Goal: Check status: Check status

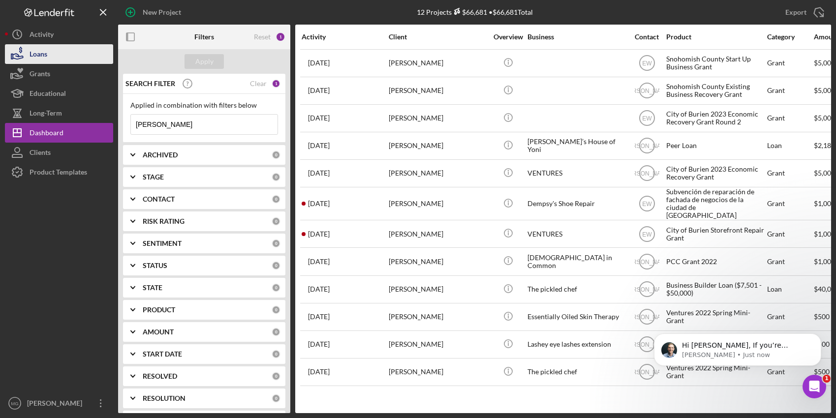
click at [26, 51] on icon "button" at bounding box center [17, 54] width 25 height 25
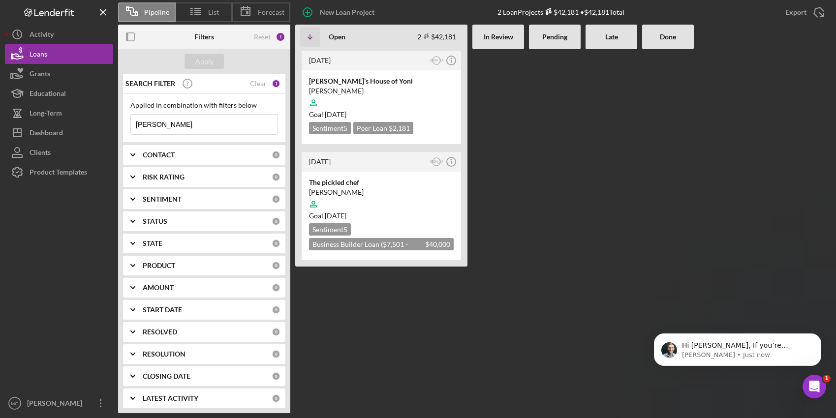
click at [204, 130] on input "[PERSON_NAME]" at bounding box center [204, 125] width 147 height 20
drag, startPoint x: 191, startPoint y: 125, endPoint x: 119, endPoint y: 126, distance: 72.4
click at [119, 126] on div "SEARCH FILTER Clear 1 Applied in combination with filters below [PERSON_NAME] I…" at bounding box center [204, 244] width 172 height 340
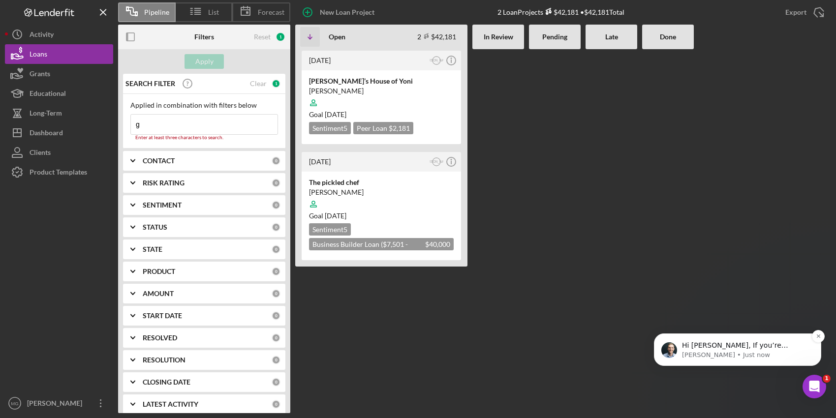
type input "g"
click at [753, 342] on span "Hi [PERSON_NAME], If you’re receiving this message, it seems you've logged at l…" at bounding box center [744, 424] width 125 height 164
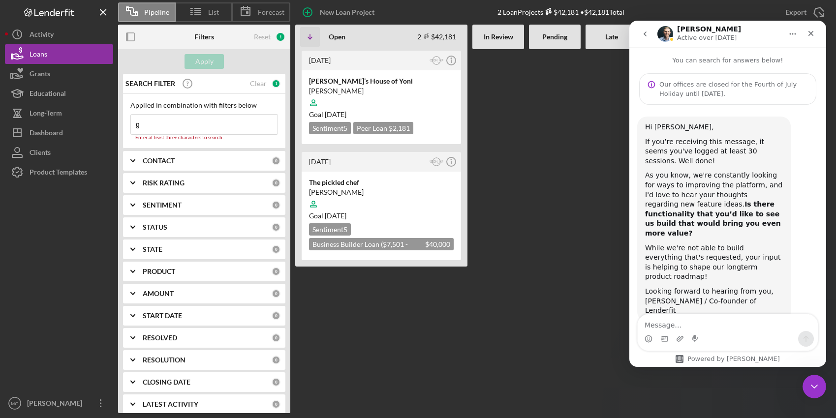
type textarea "e"
click at [588, 221] on div at bounding box center [612, 231] width 52 height 364
click at [800, 32] on button "Home" at bounding box center [793, 34] width 19 height 19
click at [813, 32] on icon "Close" at bounding box center [811, 33] width 5 height 5
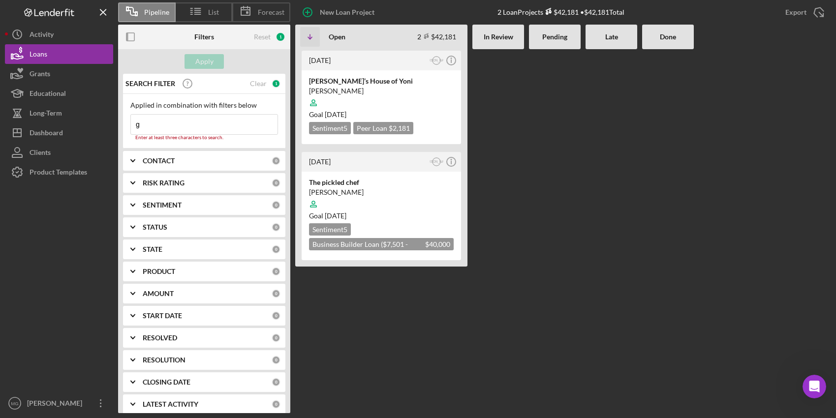
click at [147, 121] on input "g" at bounding box center [204, 125] width 147 height 20
type input "guce"
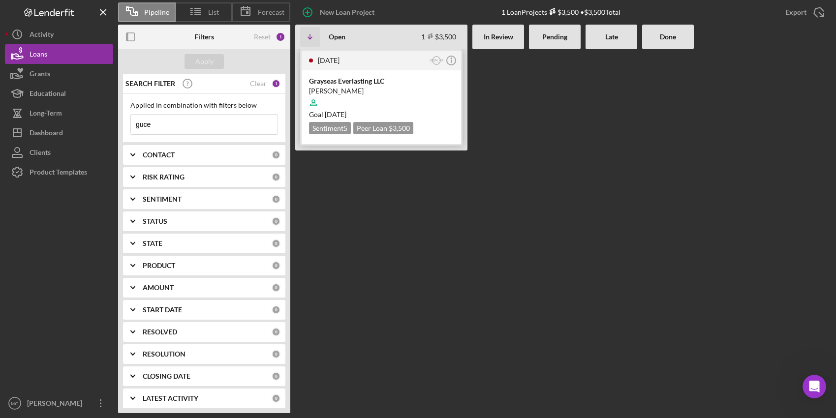
click at [361, 87] on div "[PERSON_NAME]" at bounding box center [381, 91] width 145 height 10
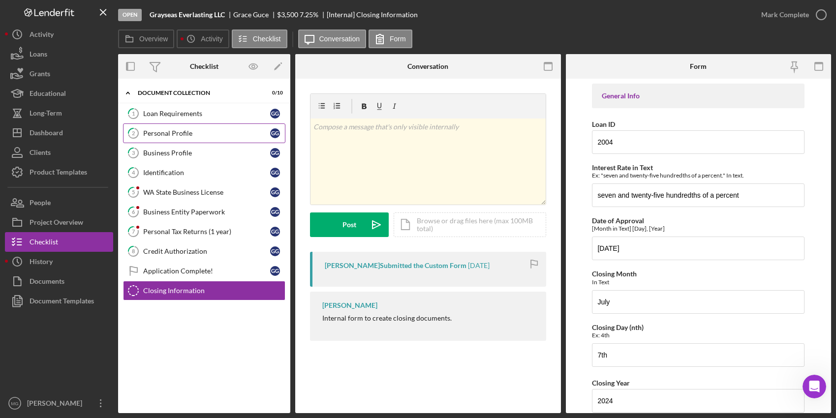
click at [167, 134] on div "Personal Profile" at bounding box center [206, 133] width 127 height 8
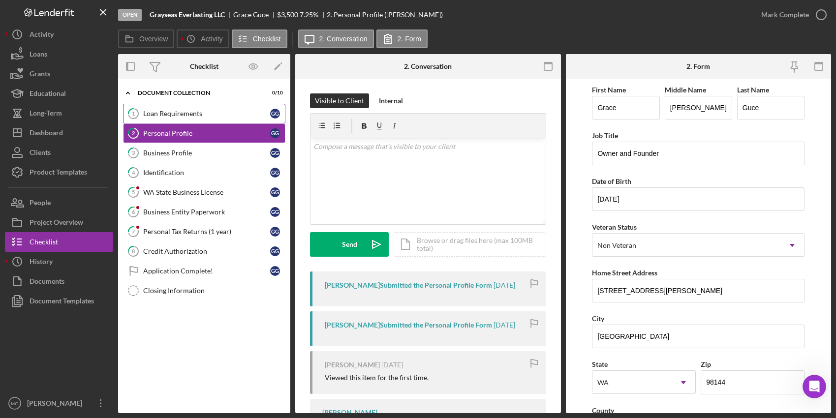
click at [179, 115] on div "Loan Requirements" at bounding box center [206, 114] width 127 height 8
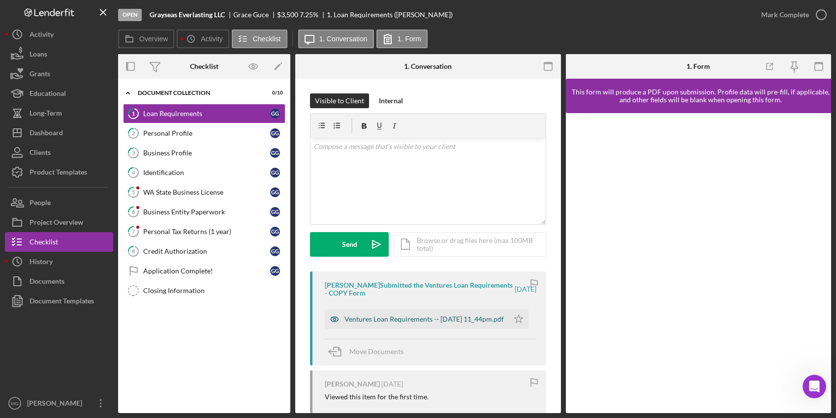
click at [411, 316] on div "Ventures Loan Requirements -- [DATE] 11_44pm.pdf" at bounding box center [424, 319] width 159 height 8
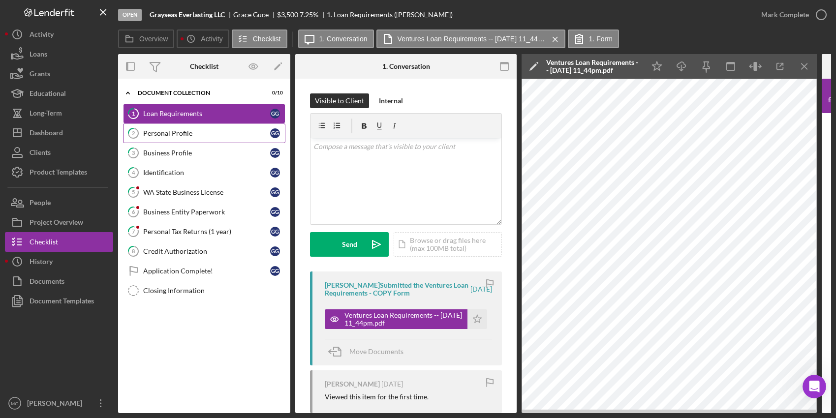
click at [169, 134] on div "Personal Profile" at bounding box center [206, 133] width 127 height 8
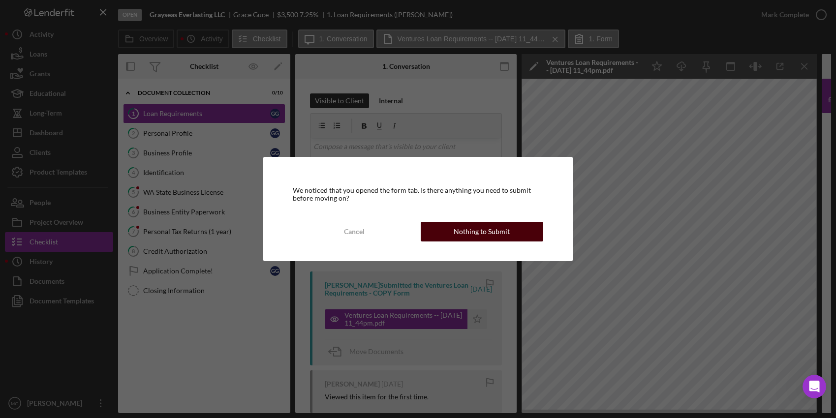
click at [484, 229] on div "Nothing to Submit" at bounding box center [482, 232] width 56 height 20
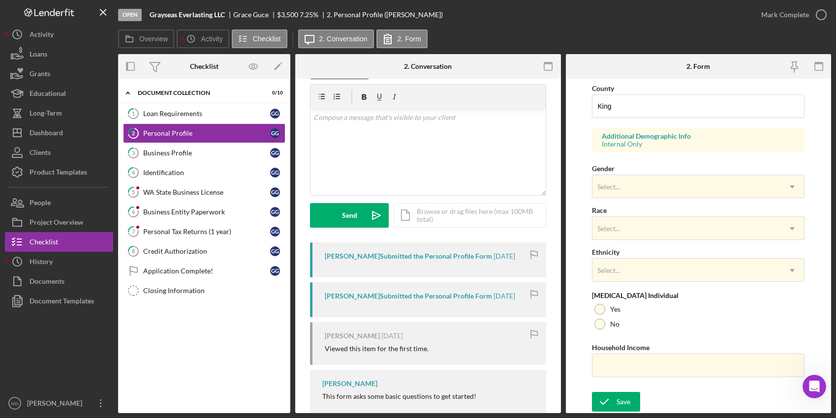
scroll to position [55, 0]
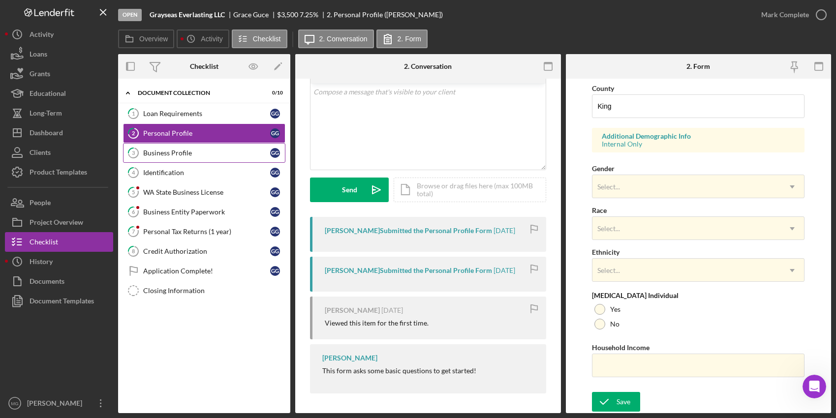
click at [185, 151] on div "Business Profile" at bounding box center [206, 153] width 127 height 8
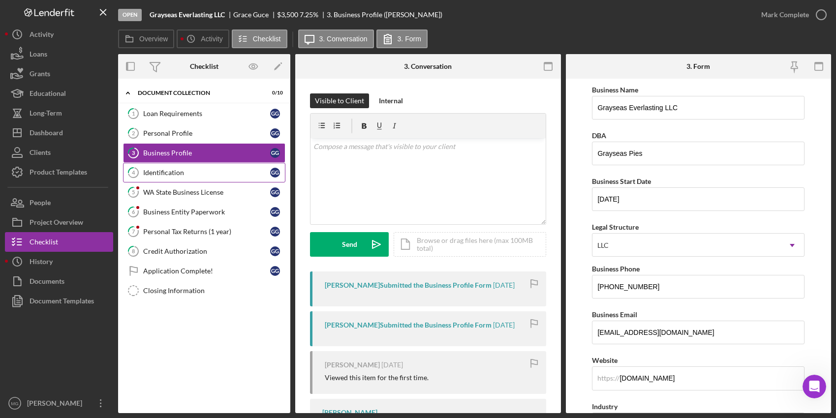
click at [178, 173] on div "Identification" at bounding box center [206, 173] width 127 height 8
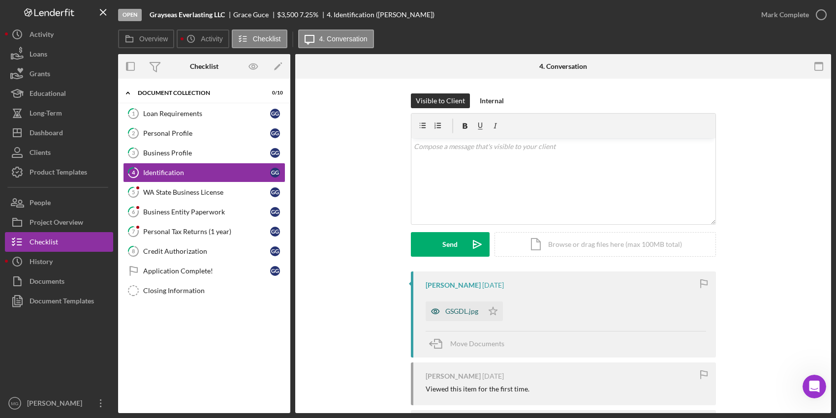
click at [465, 313] on div "GSGDL.jpg" at bounding box center [461, 312] width 33 height 8
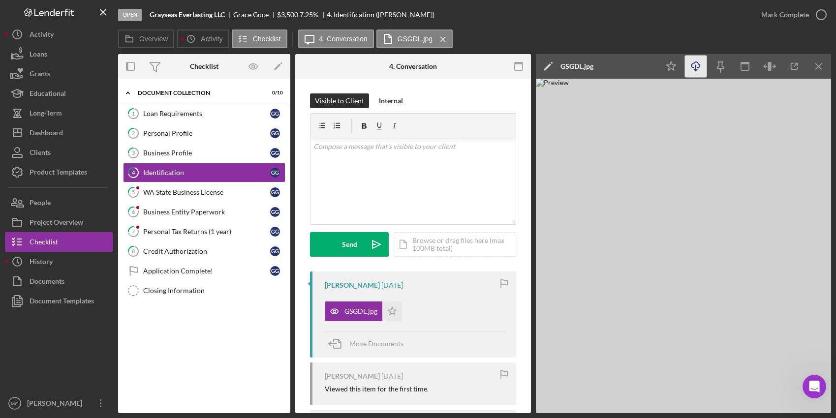
click at [697, 63] on icon "Icon/Download" at bounding box center [696, 67] width 22 height 22
click at [215, 194] on div "WA State Business License" at bounding box center [206, 192] width 127 height 8
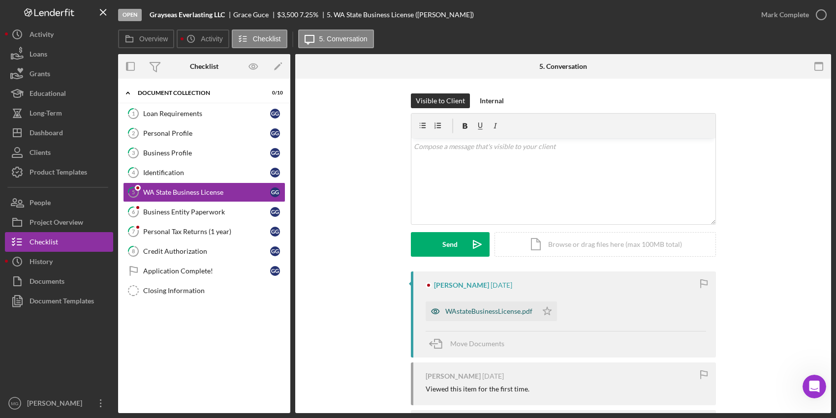
click at [497, 306] on div "WAstateBusinessLicense.pdf" at bounding box center [482, 312] width 112 height 20
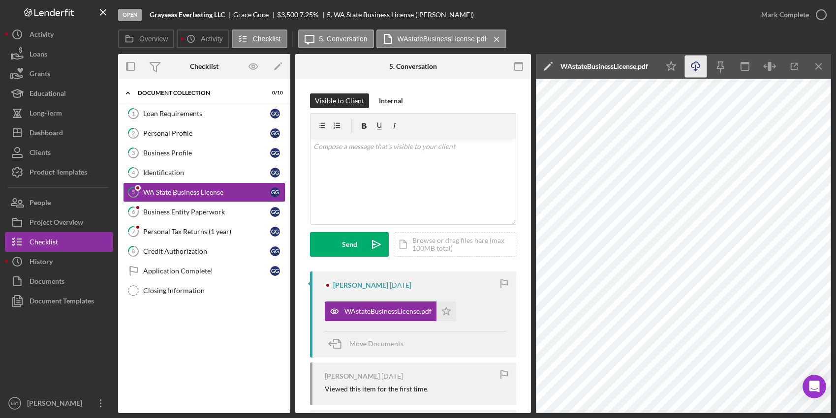
click at [696, 65] on line "button" at bounding box center [696, 67] width 0 height 5
click at [200, 215] on div "Business Entity Paperwork" at bounding box center [206, 212] width 127 height 8
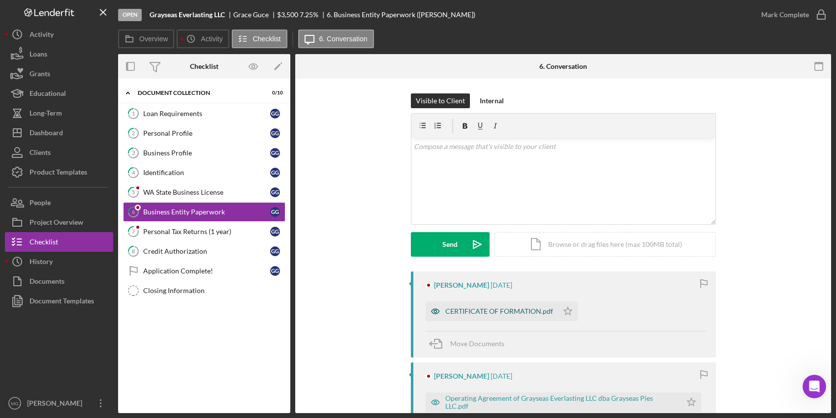
click at [508, 314] on div "CERTIFICATE OF FORMATION.pdf" at bounding box center [499, 312] width 108 height 8
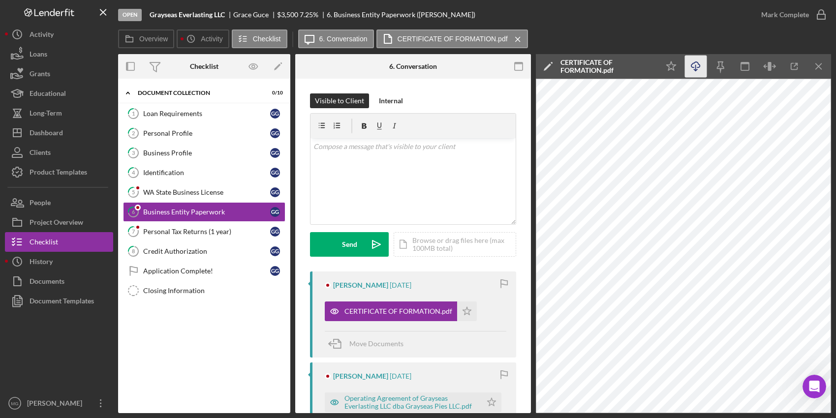
click at [694, 64] on icon "Icon/Download" at bounding box center [696, 67] width 22 height 22
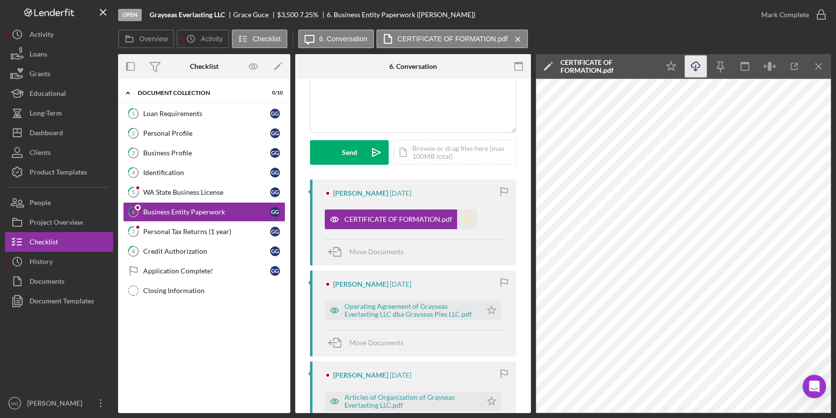
scroll to position [98, 0]
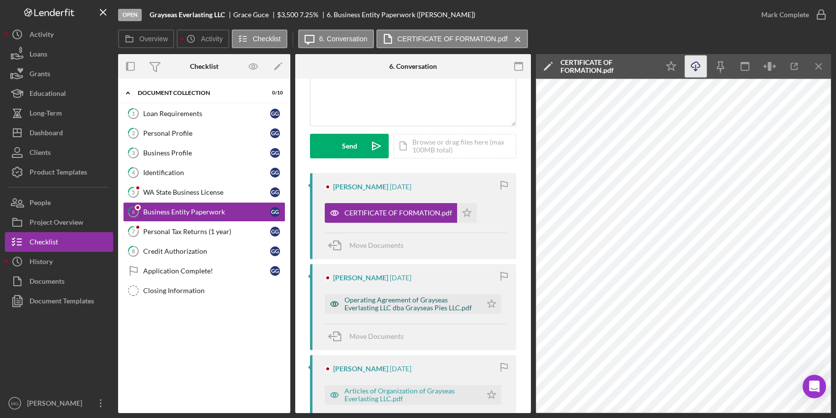
click at [418, 305] on div "Operating Agreement of Grayseas Everlasting LLC dba Grayseas Pies LLC.pdf" at bounding box center [411, 304] width 132 height 16
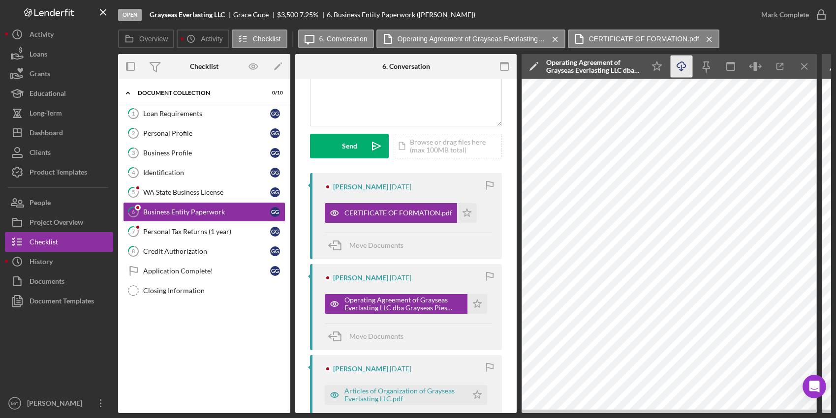
click at [682, 65] on icon "Icon/Download" at bounding box center [682, 67] width 22 height 22
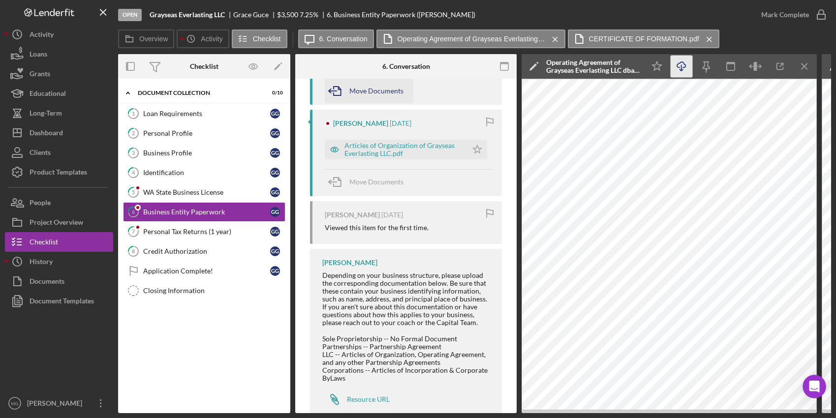
scroll to position [345, 0]
click at [395, 148] on div "Articles of Organization of Grayseas Everlasting LLC.pdf" at bounding box center [404, 149] width 118 height 16
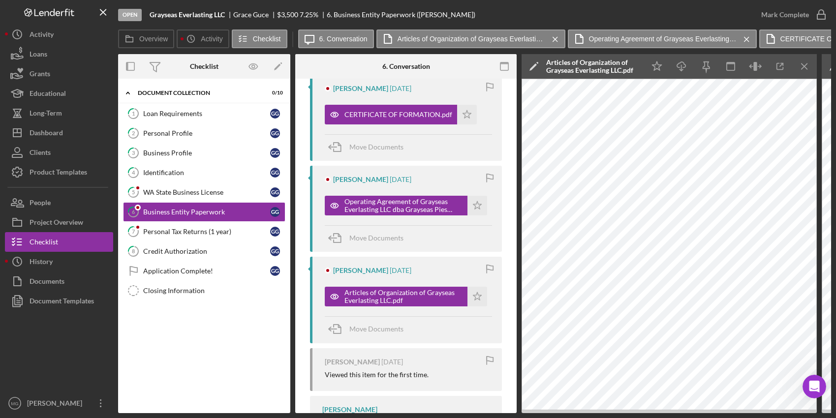
scroll to position [148, 0]
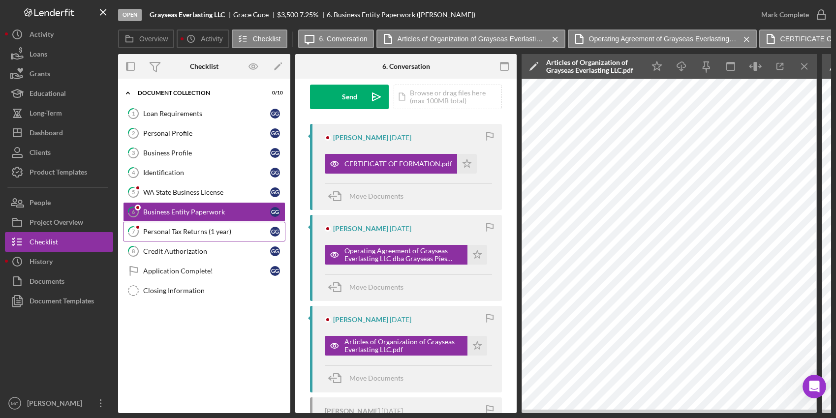
click at [192, 237] on link "7 Personal Tax Returns (1 year) G G" at bounding box center [204, 232] width 162 height 20
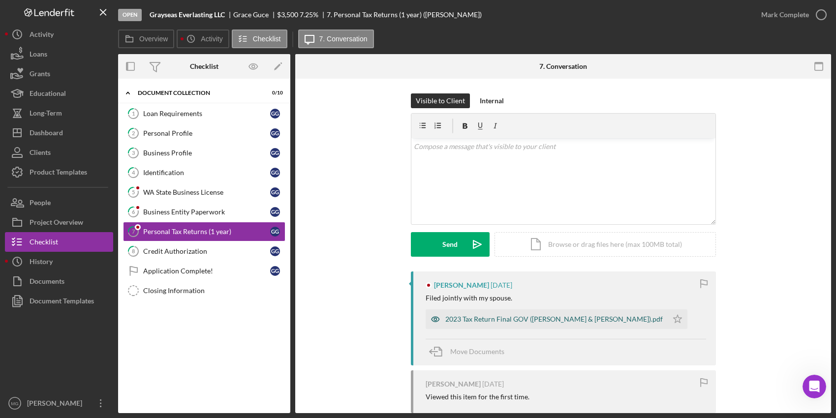
click at [562, 322] on div "2023 Tax Return Final GOV ([PERSON_NAME] & [PERSON_NAME]).pdf" at bounding box center [554, 319] width 218 height 8
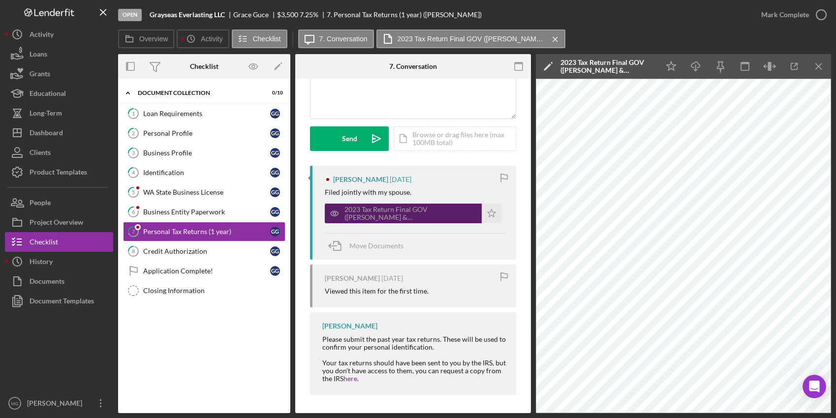
scroll to position [107, 0]
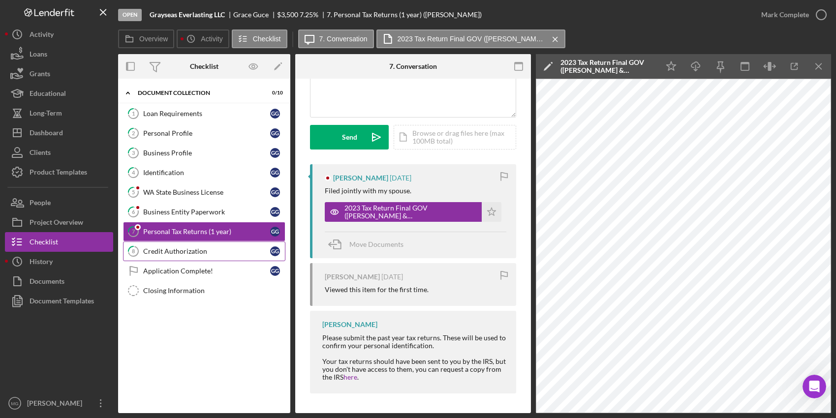
click at [199, 251] on div "Credit Authorization" at bounding box center [206, 252] width 127 height 8
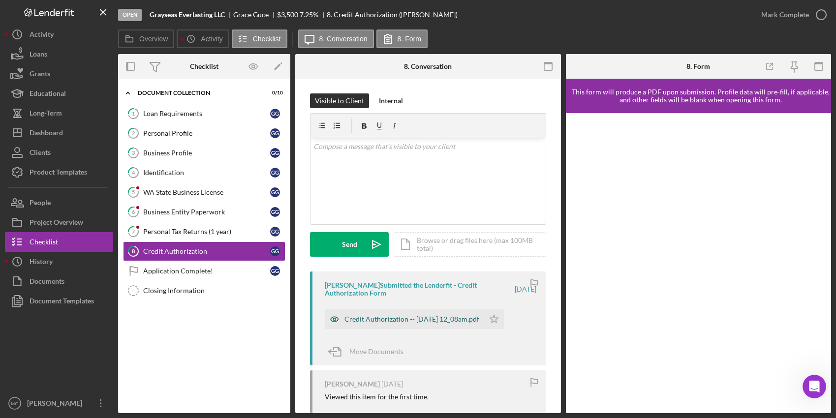
click at [435, 315] on div "Credit Authorization -- [DATE] 12_08am.pdf" at bounding box center [412, 319] width 135 height 8
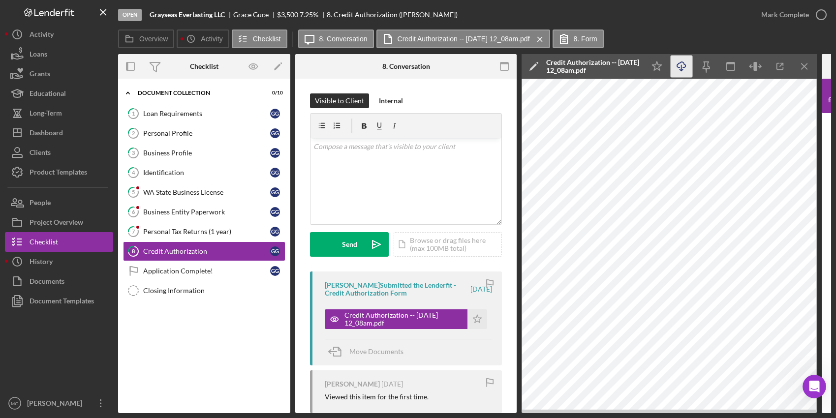
click at [682, 63] on icon "Icon/Download" at bounding box center [682, 67] width 22 height 22
click at [178, 145] on link "3 Business Profile G G" at bounding box center [204, 153] width 162 height 20
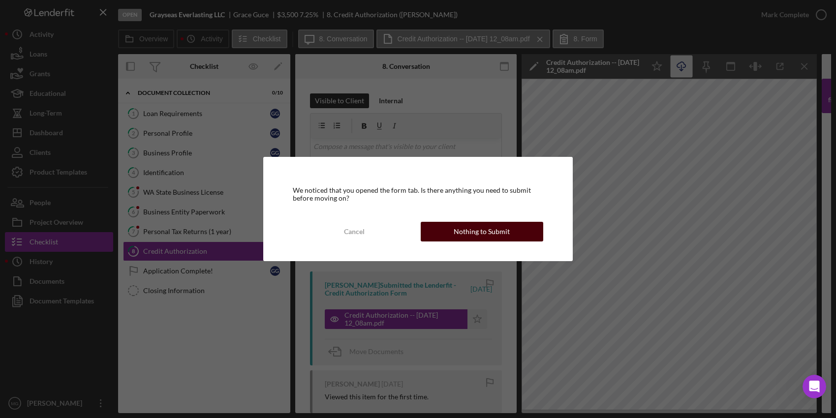
click at [498, 228] on div "Nothing to Submit" at bounding box center [482, 232] width 56 height 20
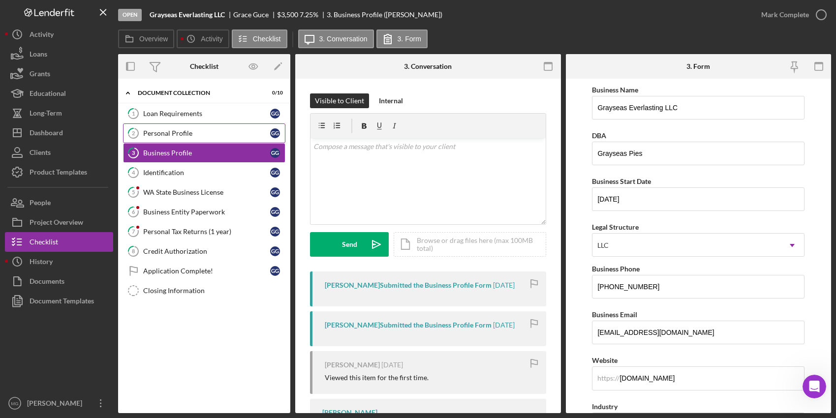
click at [182, 133] on div "Personal Profile" at bounding box center [206, 133] width 127 height 8
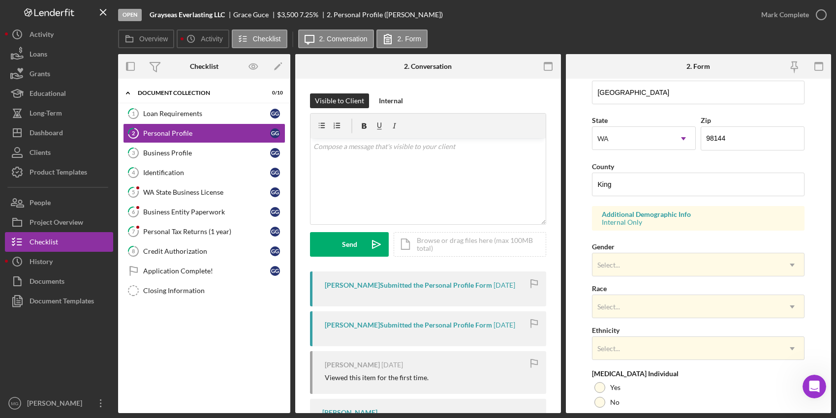
scroll to position [246, 0]
click at [151, 150] on div "Business Profile" at bounding box center [206, 153] width 127 height 8
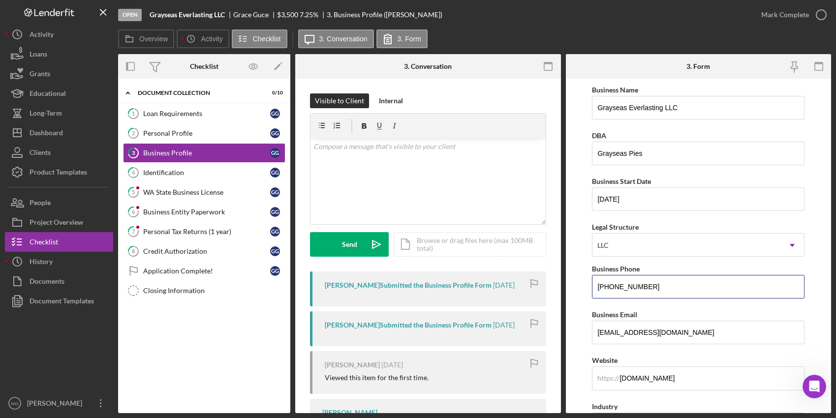
drag, startPoint x: 648, startPoint y: 288, endPoint x: 573, endPoint y: 289, distance: 74.3
click at [573, 289] on form "Business Name Grayseas Everlasting LLC DBA Grayseas Pies Business Start Date [D…" at bounding box center [699, 246] width 266 height 335
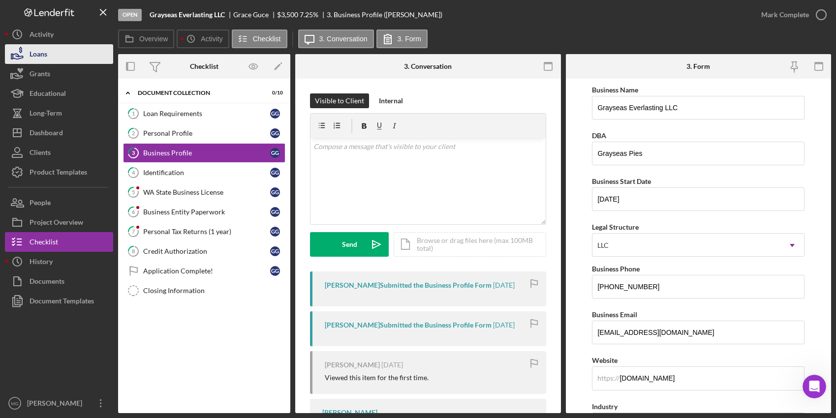
click at [56, 56] on button "Loans" at bounding box center [59, 54] width 108 height 20
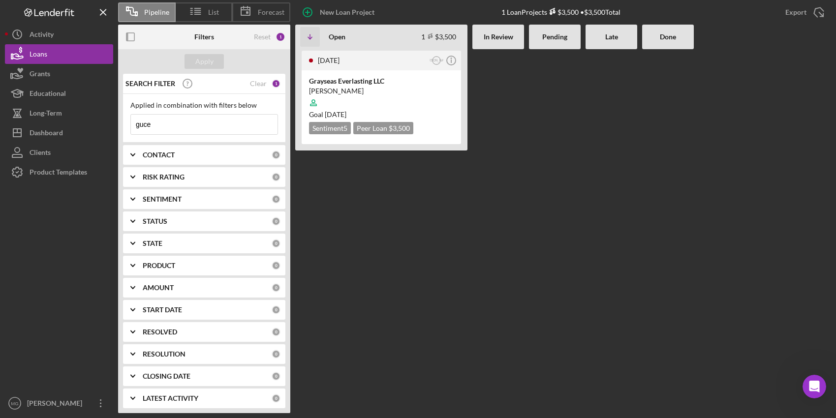
drag, startPoint x: 159, startPoint y: 125, endPoint x: 114, endPoint y: 126, distance: 45.3
click at [114, 126] on div "Pipeline List Forecast New Loan Project 1 Loan Projects $3,500 • $3,500 Total E…" at bounding box center [418, 206] width 826 height 413
type input "shanti"
click at [388, 101] on div at bounding box center [381, 103] width 145 height 19
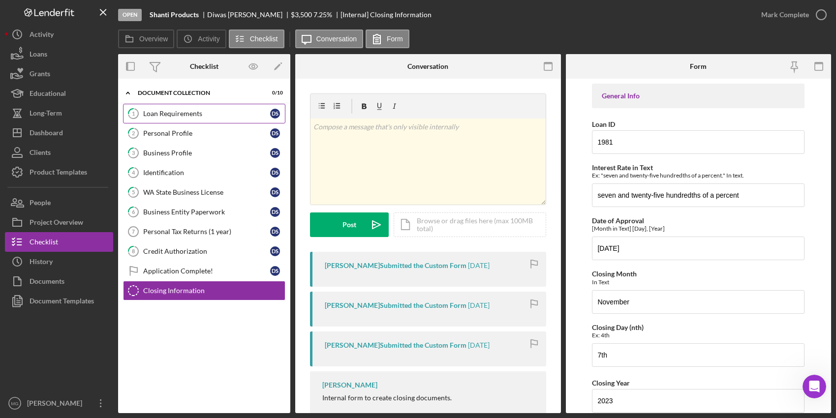
click at [164, 114] on div "Loan Requirements" at bounding box center [206, 114] width 127 height 8
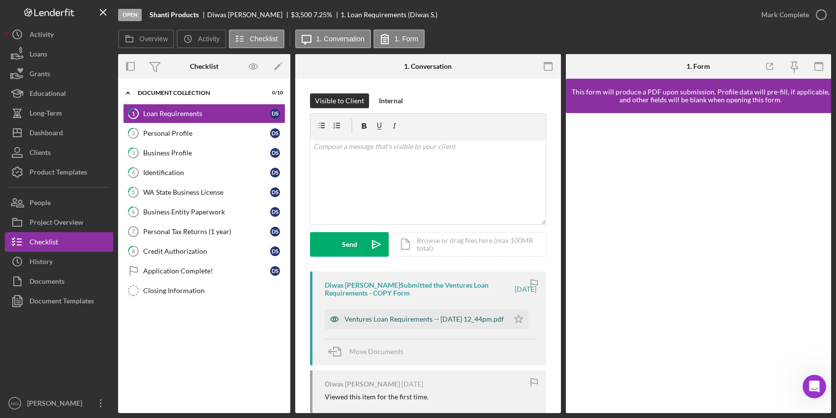
click at [426, 322] on div "Ventures Loan Requirements -- [DATE] 12_44pm.pdf" at bounding box center [424, 319] width 159 height 8
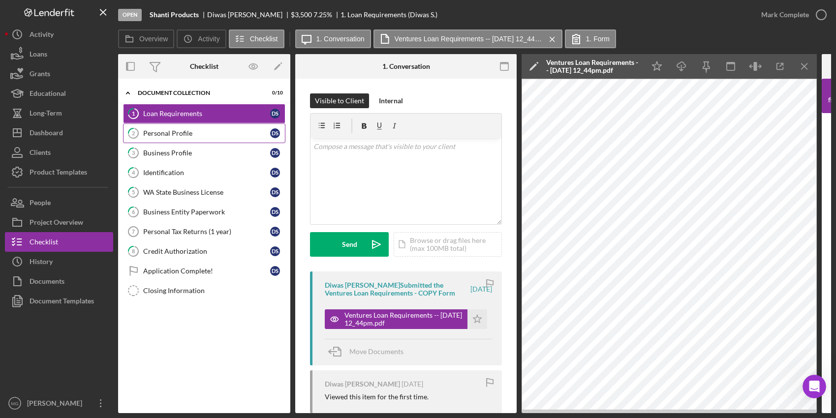
click at [167, 131] on div "Personal Profile" at bounding box center [206, 133] width 127 height 8
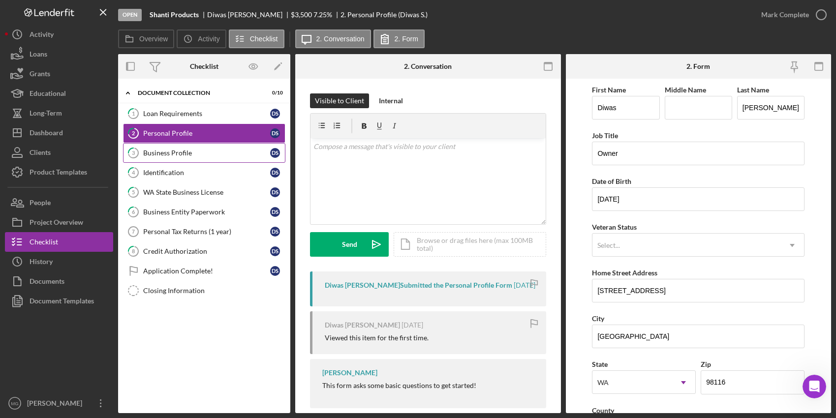
click at [161, 155] on div "Business Profile" at bounding box center [206, 153] width 127 height 8
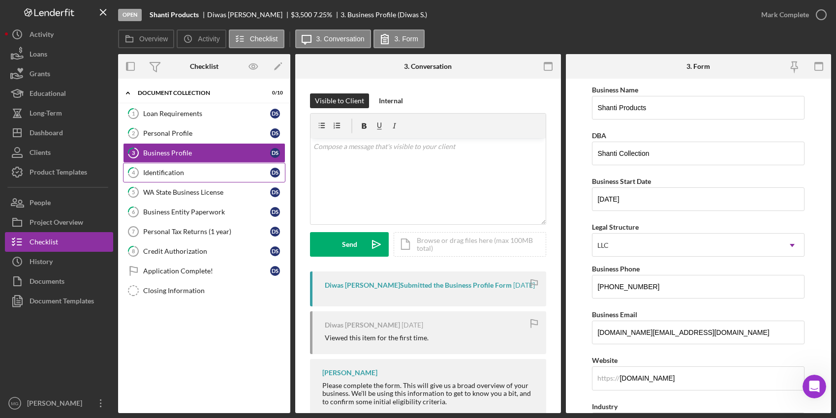
click at [158, 177] on link "4 Identification D S" at bounding box center [204, 173] width 162 height 20
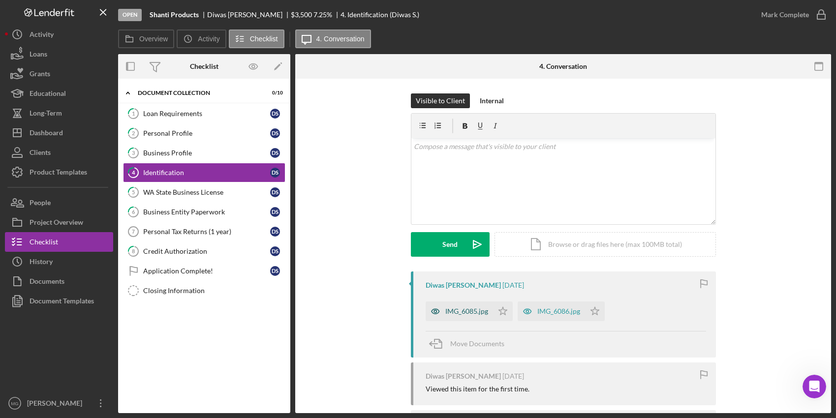
click at [475, 309] on div "IMG_6085.jpg" at bounding box center [466, 312] width 43 height 8
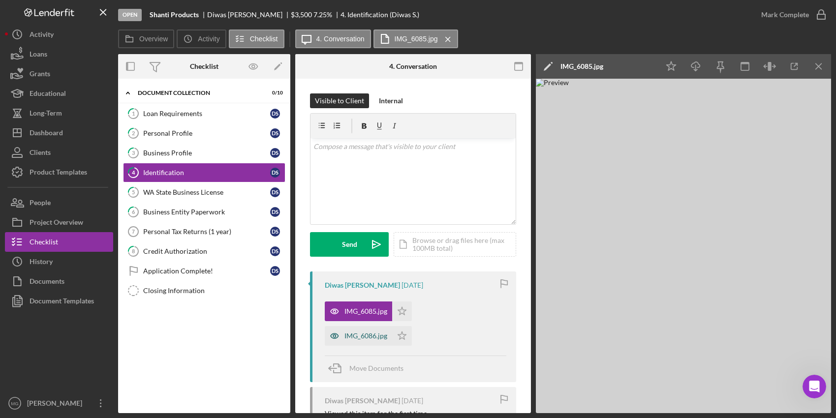
click at [365, 334] on div "IMG_6086.jpg" at bounding box center [366, 336] width 43 height 8
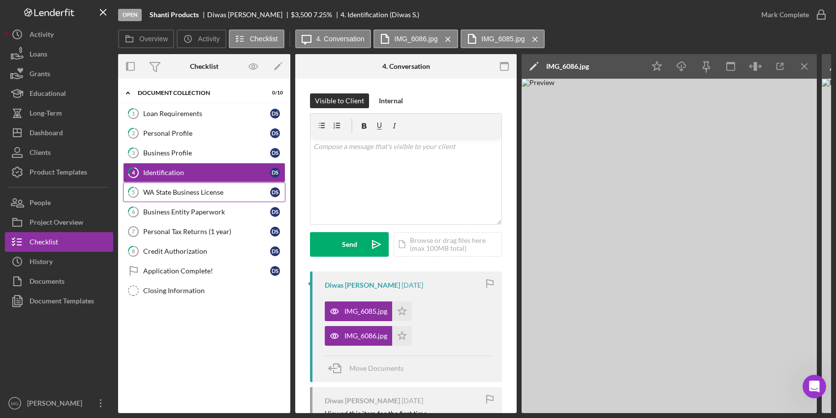
click at [204, 193] on div "WA State Business License" at bounding box center [206, 192] width 127 height 8
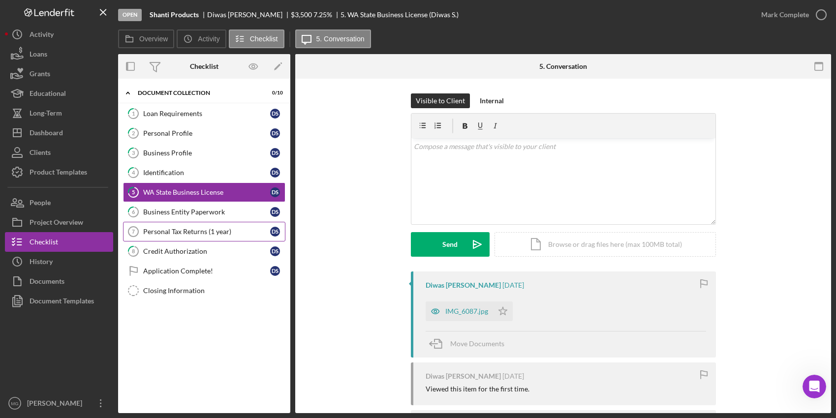
click at [196, 236] on link "Personal Tax Returns (1 year) 7 Personal Tax Returns (1 year) D S" at bounding box center [204, 232] width 162 height 20
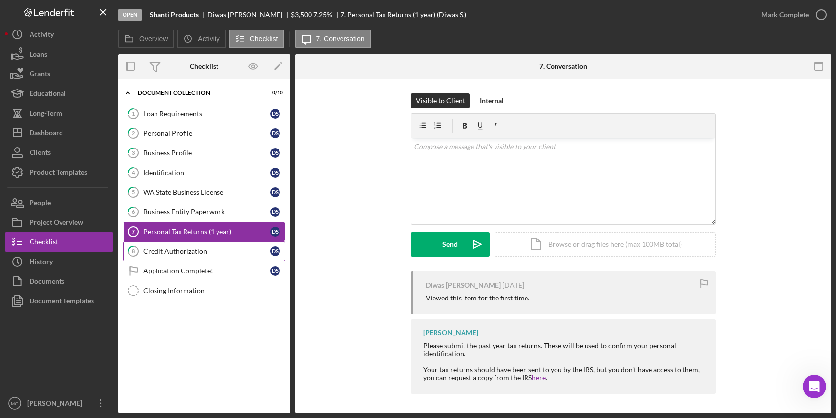
click at [175, 254] on div "Credit Authorization" at bounding box center [206, 252] width 127 height 8
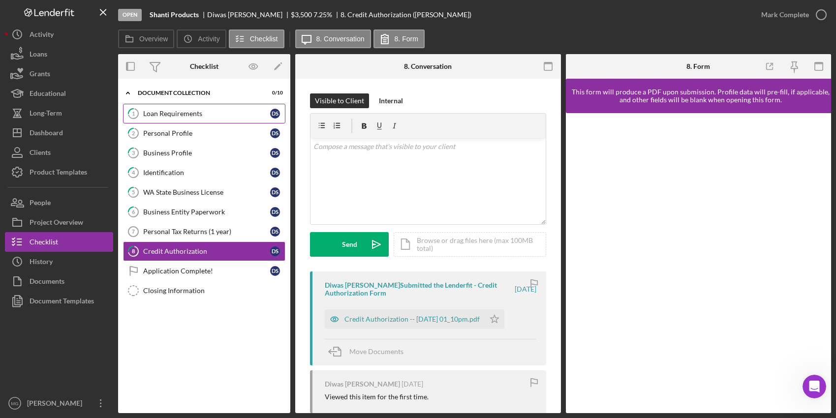
click at [186, 110] on div "Loan Requirements" at bounding box center [206, 114] width 127 height 8
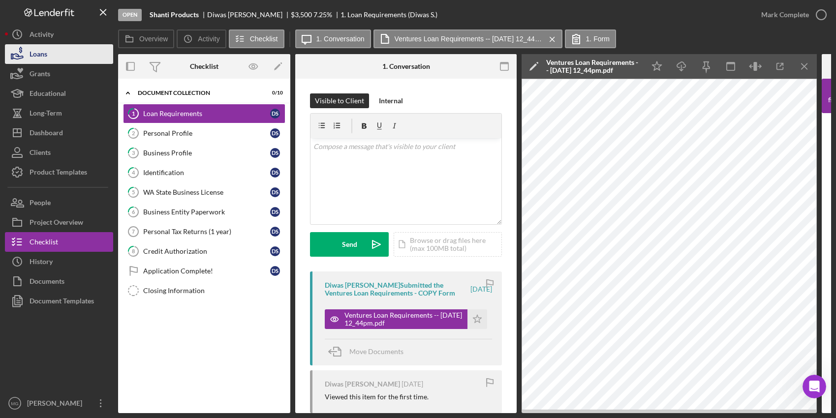
click at [51, 61] on button "Loans" at bounding box center [59, 54] width 108 height 20
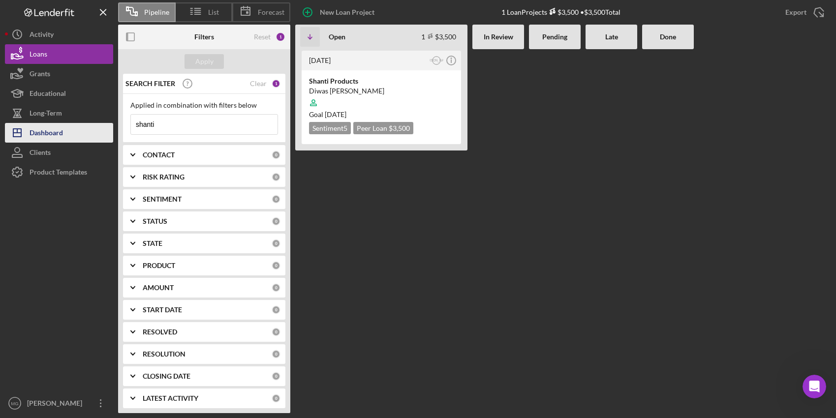
drag, startPoint x: 179, startPoint y: 125, endPoint x: 106, endPoint y: 129, distance: 73.0
click at [106, 129] on div "Pipeline List Forecast New Loan Project 1 Loan Projects $3,500 • $3,500 Total E…" at bounding box center [418, 206] width 826 height 413
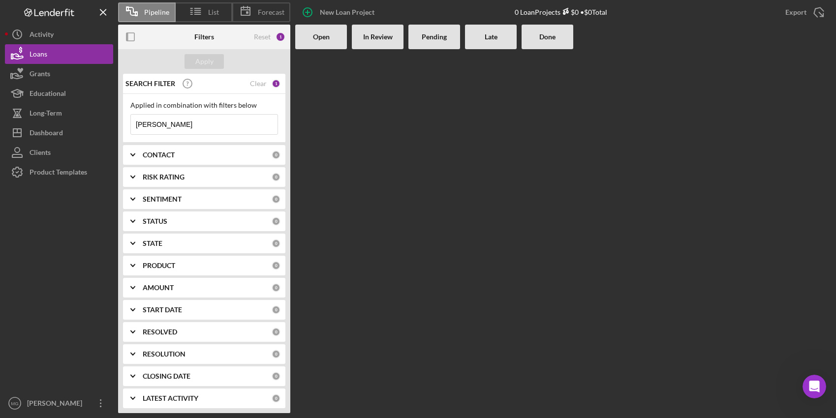
drag, startPoint x: 181, startPoint y: 124, endPoint x: 150, endPoint y: 125, distance: 31.0
click at [150, 125] on input "[PERSON_NAME]" at bounding box center [204, 125] width 147 height 20
type input "schn"
click at [259, 81] on div "Clear" at bounding box center [258, 84] width 17 height 8
click at [211, 62] on div "Apply" at bounding box center [204, 61] width 18 height 15
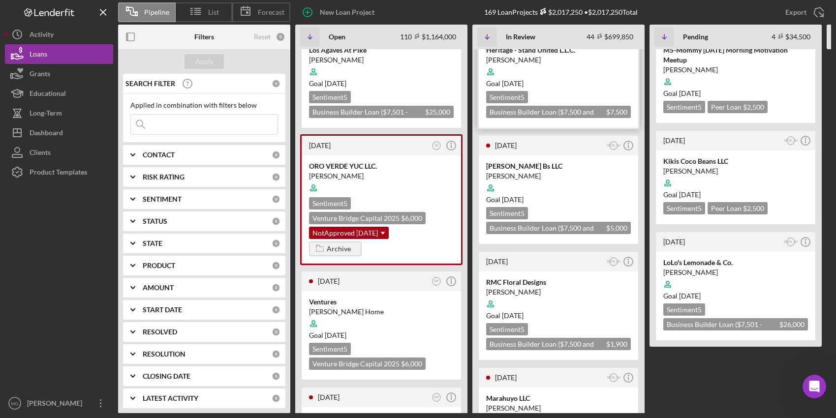
scroll to position [148, 0]
